Goal: Task Accomplishment & Management: Manage account settings

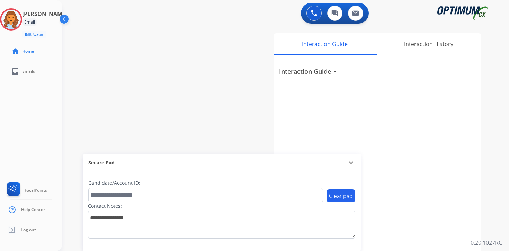
click at [494, 195] on div "0 Voice Interactions 0 Chat Interactions 0 Email Interactions swap_horiz Break …" at bounding box center [285, 125] width 447 height 251
click at [14, 19] on img at bounding box center [10, 19] width 19 height 19
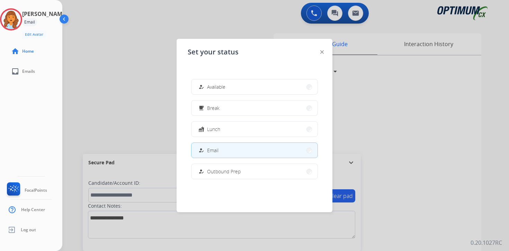
scroll to position [173, 0]
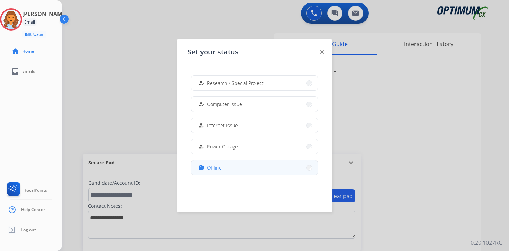
click at [224, 165] on button "work_off Offline" at bounding box center [254, 167] width 126 height 15
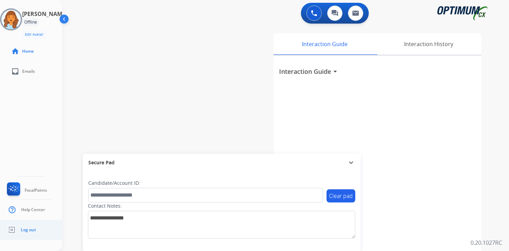
click at [30, 226] on link "Log out" at bounding box center [21, 229] width 30 height 13
